Goal: Information Seeking & Learning: Learn about a topic

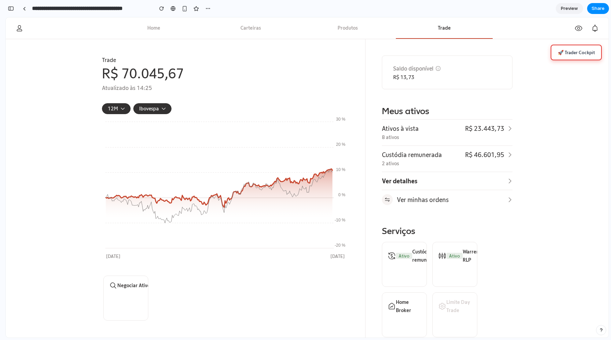
scroll to position [118, 0]
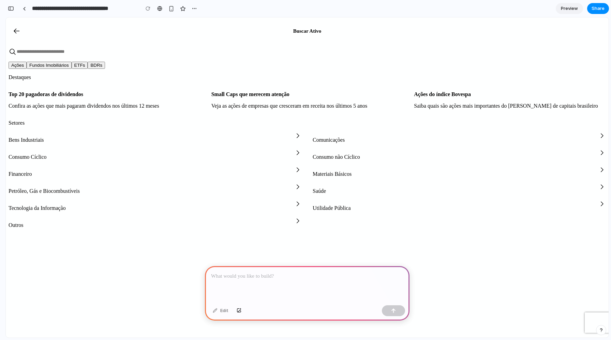
click at [258, 282] on div at bounding box center [307, 284] width 204 height 36
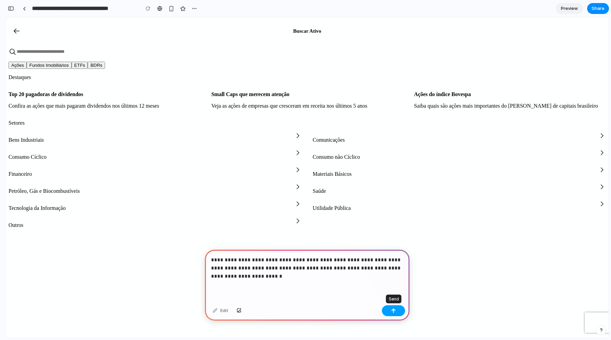
click at [391, 311] on div "button" at bounding box center [393, 310] width 5 height 5
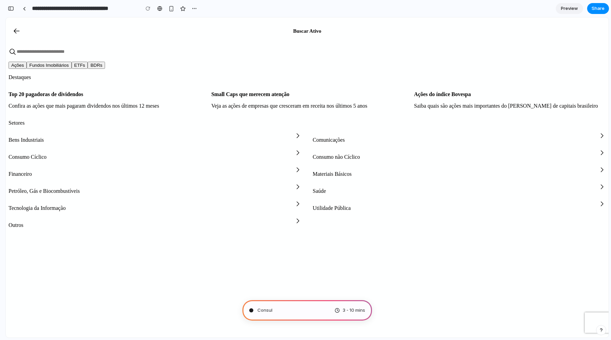
type input "**********"
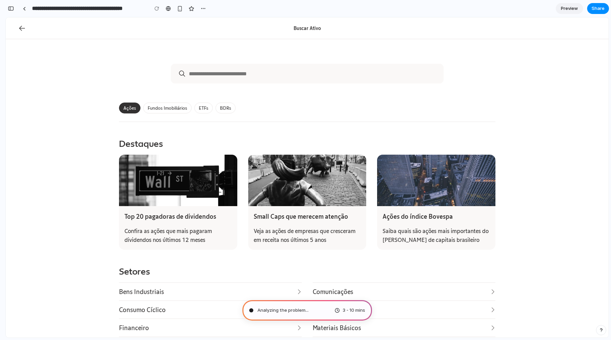
scroll to position [186, 0]
click at [302, 111] on div "Ações Fundos Imobiliários ETFs BDRs" at bounding box center [307, 108] width 376 height 16
click at [294, 108] on div "Ações Fundos Imobiliários ETFs BDRs" at bounding box center [307, 108] width 376 height 16
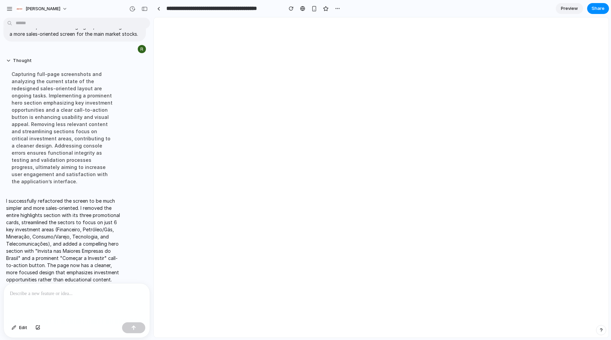
scroll to position [0, 0]
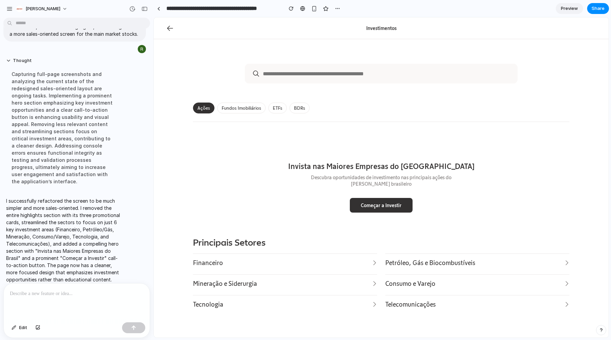
click at [167, 27] on icon at bounding box center [170, 28] width 8 height 8
click at [159, 9] on div at bounding box center [158, 9] width 3 height 4
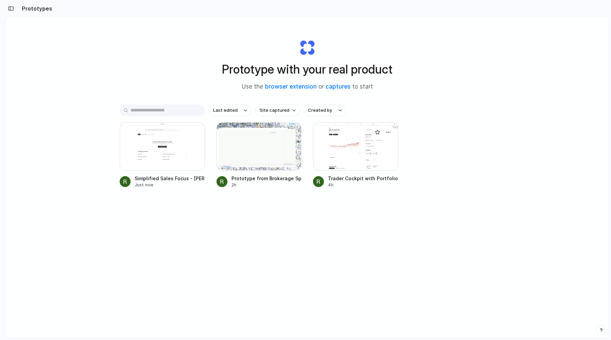
click at [331, 144] on div at bounding box center [355, 146] width 85 height 48
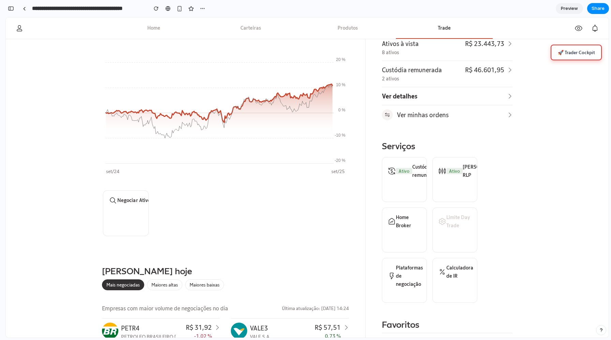
scroll to position [87, 0]
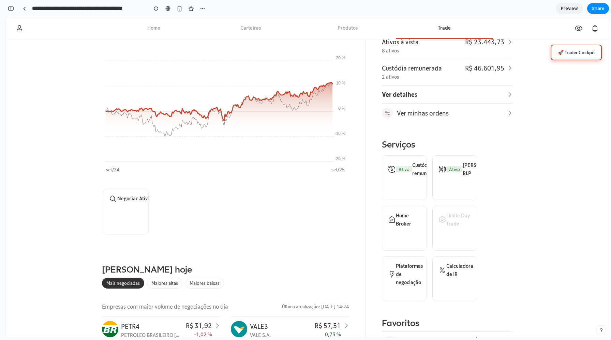
click at [122, 211] on span "Negociar Ativo" at bounding box center [126, 212] width 34 height 34
click at [24, 8] on div at bounding box center [24, 9] width 3 height 4
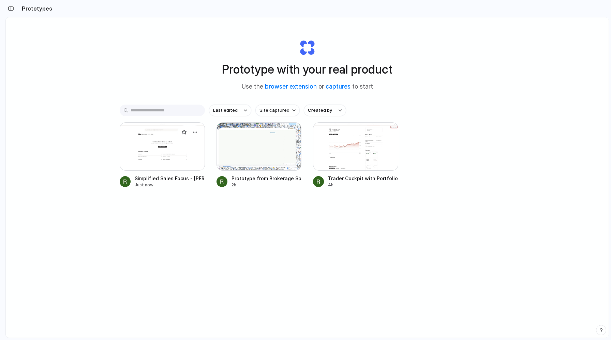
click at [160, 136] on div at bounding box center [162, 146] width 85 height 48
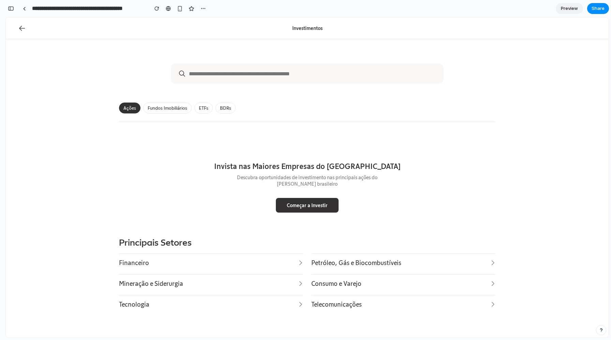
click at [240, 50] on div "Investimentos Ações Fundos Imobiliários ETFs BDRs Invista nas Maiores Empresas …" at bounding box center [307, 181] width 602 height 328
click at [177, 109] on div "Fundos Imobiliários" at bounding box center [167, 108] width 48 height 11
click at [207, 108] on div "ETFs" at bounding box center [203, 108] width 18 height 11
click at [225, 108] on div "BDRs" at bounding box center [225, 108] width 20 height 11
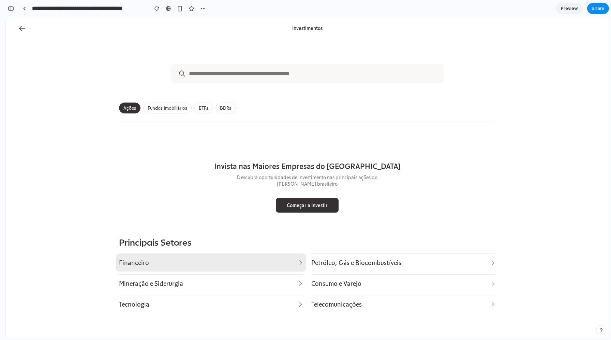
click at [207, 265] on p "Financeiro" at bounding box center [207, 263] width 176 height 10
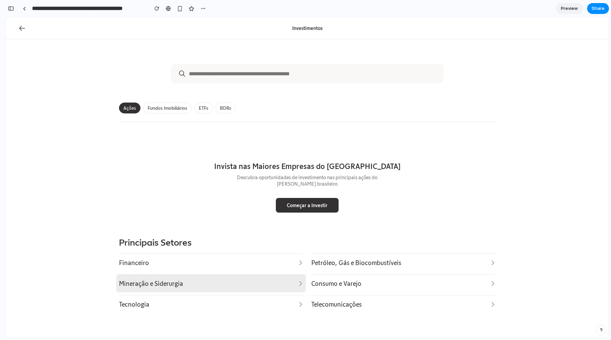
click at [203, 279] on p "Mineração e Siderurgia" at bounding box center [207, 284] width 176 height 10
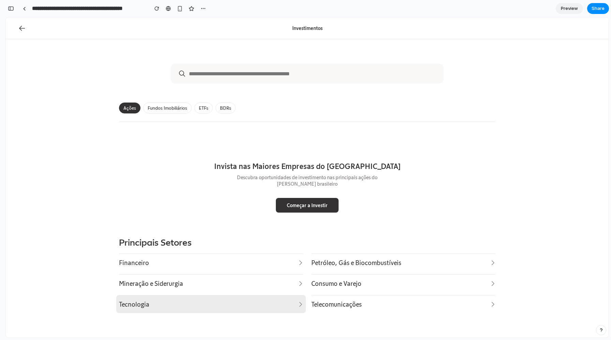
click at [195, 300] on p "Tecnologia" at bounding box center [207, 304] width 176 height 10
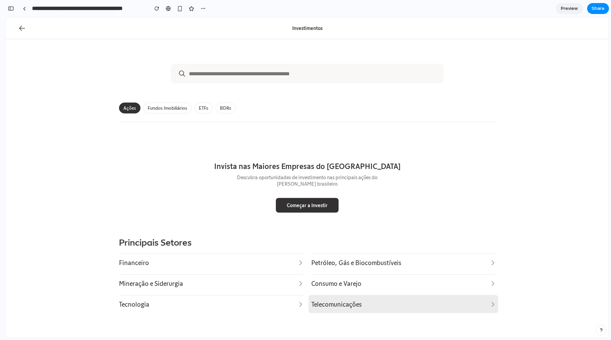
click at [328, 299] on div "Telecomunicações" at bounding box center [403, 304] width 184 height 18
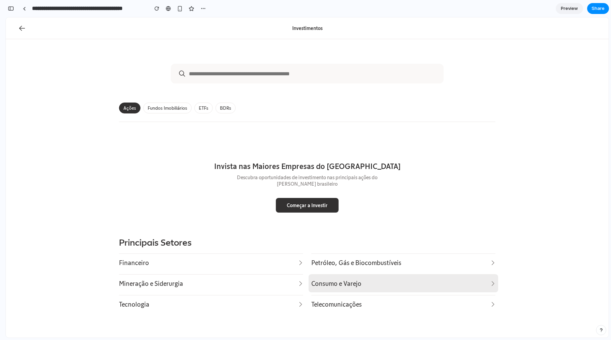
click at [328, 287] on p "Consumo e Varejo" at bounding box center [399, 284] width 176 height 10
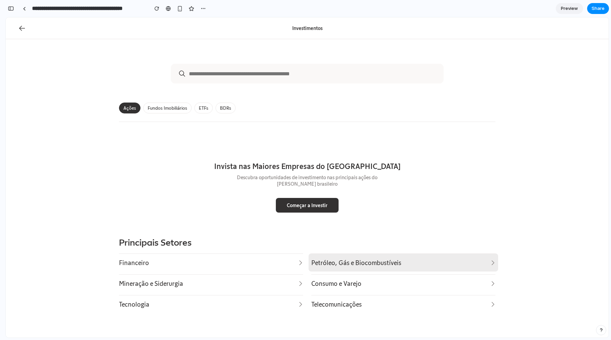
click at [328, 269] on div "Petróleo, Gás e Biocombustíveis" at bounding box center [403, 262] width 184 height 18
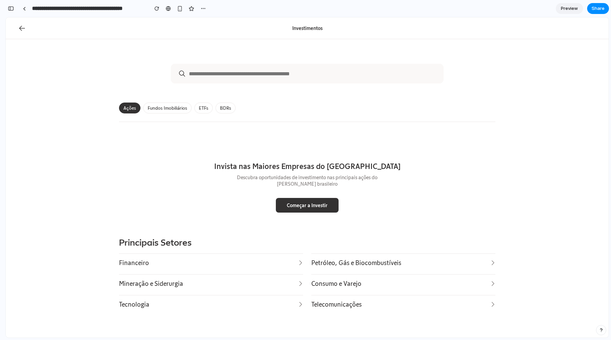
click at [287, 107] on div "Ações Fundos Imobiliários ETFs BDRs" at bounding box center [307, 108] width 376 height 16
click at [292, 204] on button "Começar a Investir" at bounding box center [307, 205] width 63 height 15
click at [311, 205] on button "Começar a Investir" at bounding box center [307, 205] width 63 height 15
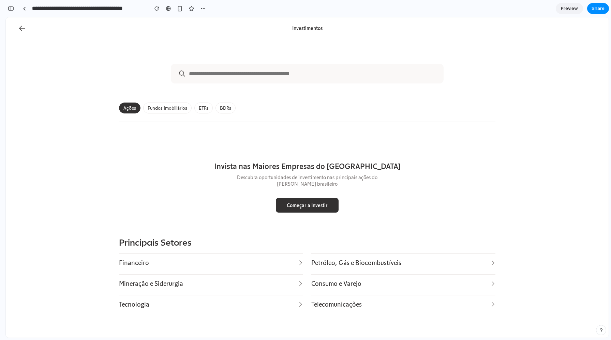
click at [311, 205] on button "Começar a Investir" at bounding box center [307, 205] width 63 height 15
click at [313, 105] on div "Ações Fundos Imobiliários ETFs BDRs" at bounding box center [307, 108] width 376 height 16
